Goal: Complete application form: Complete application form

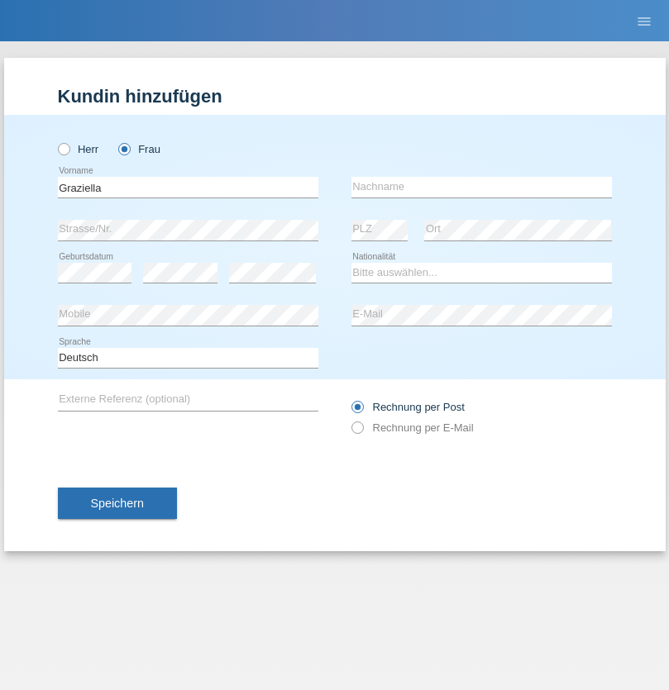
type input "Graziella"
click at [481, 187] on input "text" at bounding box center [481, 187] width 260 height 21
type input "Lasiu"
select select "CH"
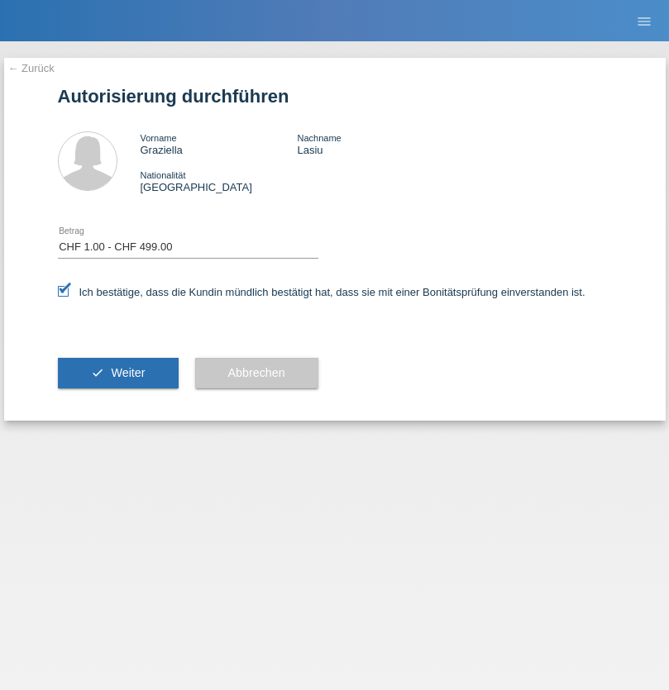
select select "1"
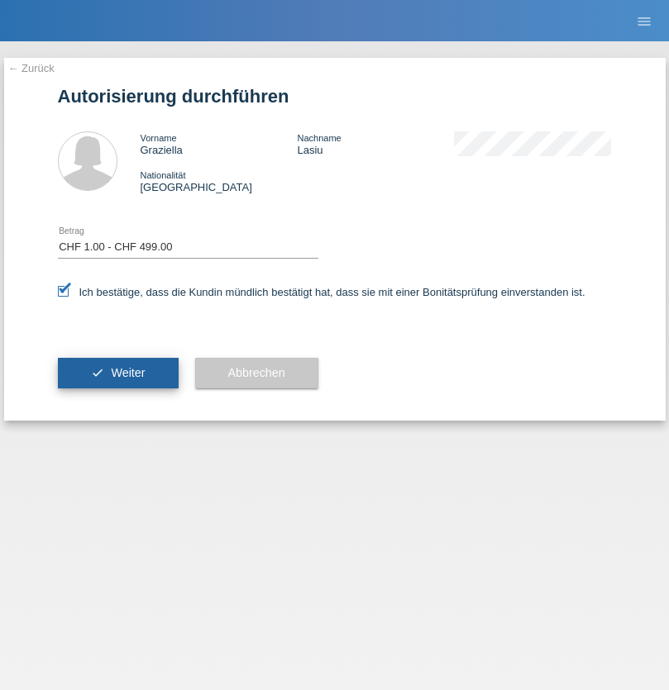
click at [117, 373] on span "Weiter" at bounding box center [128, 372] width 34 height 13
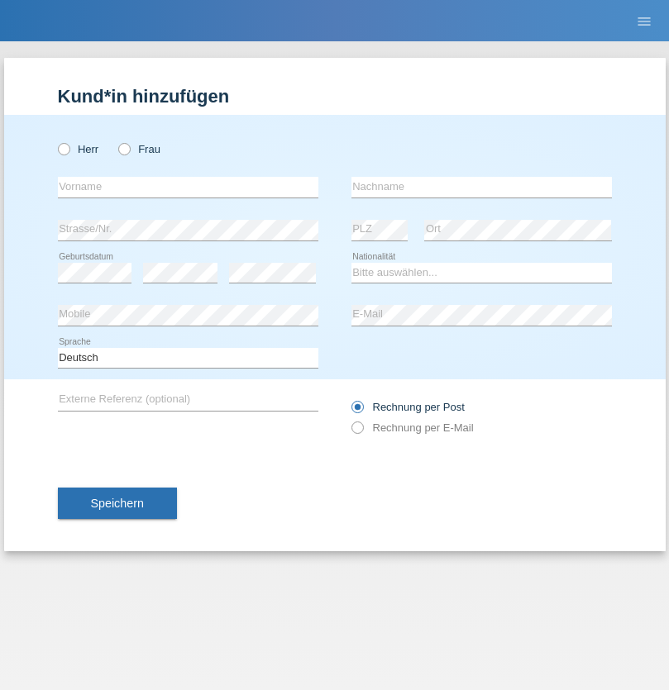
radio input "true"
click at [188, 187] on input "text" at bounding box center [188, 187] width 260 height 21
type input "Vasil"
click at [481, 187] on input "text" at bounding box center [481, 187] width 260 height 21
type input "Davchev"
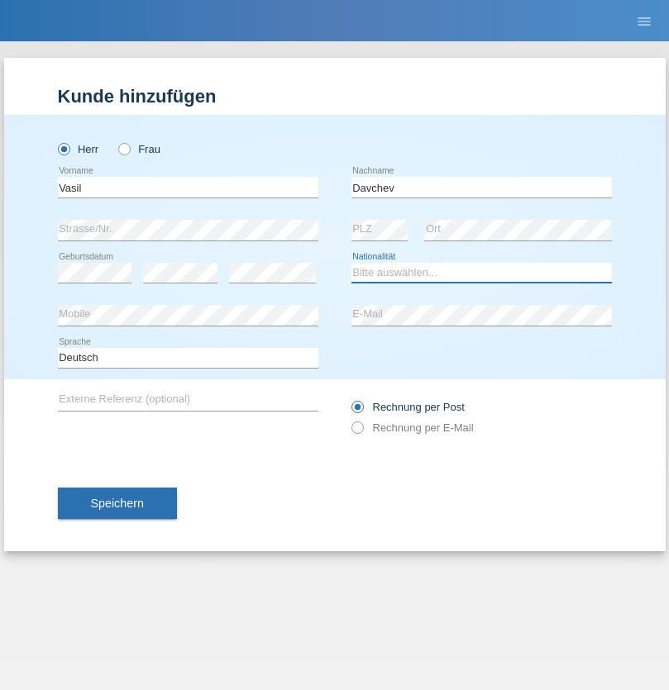
select select "BG"
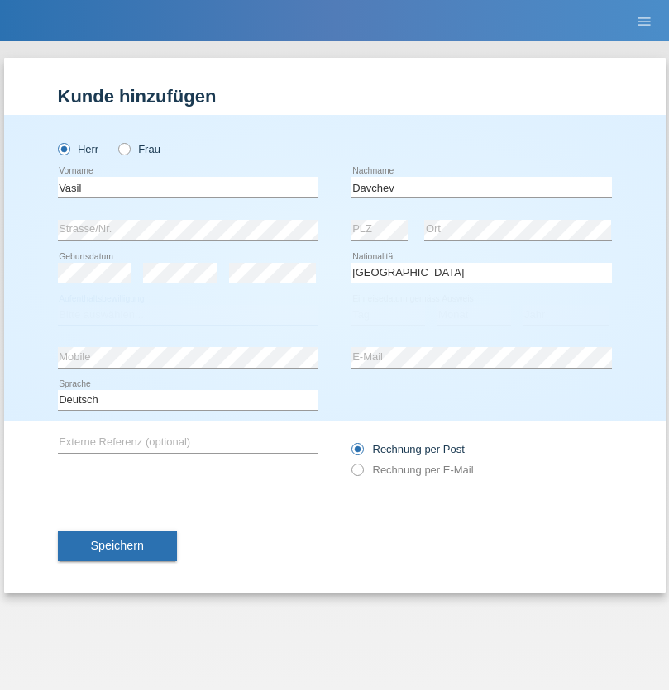
select select "C"
select select "30"
select select "09"
select select "1984"
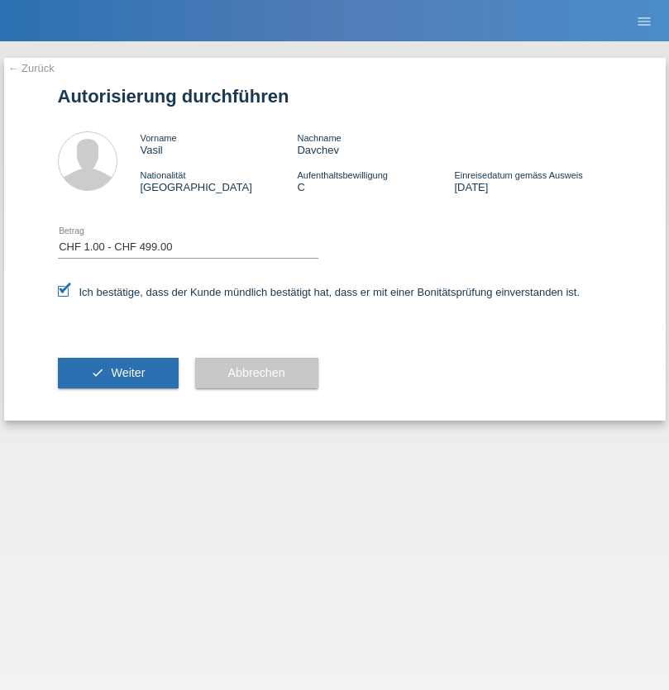
select select "1"
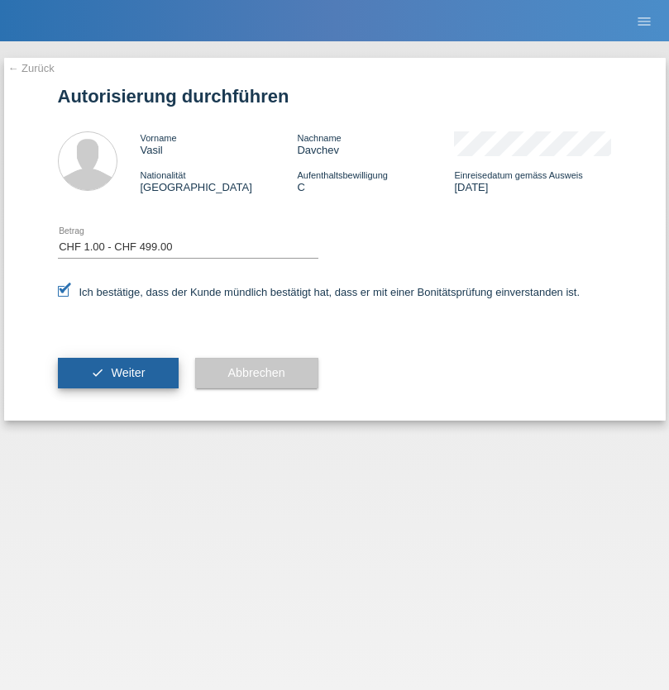
click at [117, 373] on span "Weiter" at bounding box center [128, 372] width 34 height 13
